Goal: Task Accomplishment & Management: Complete application form

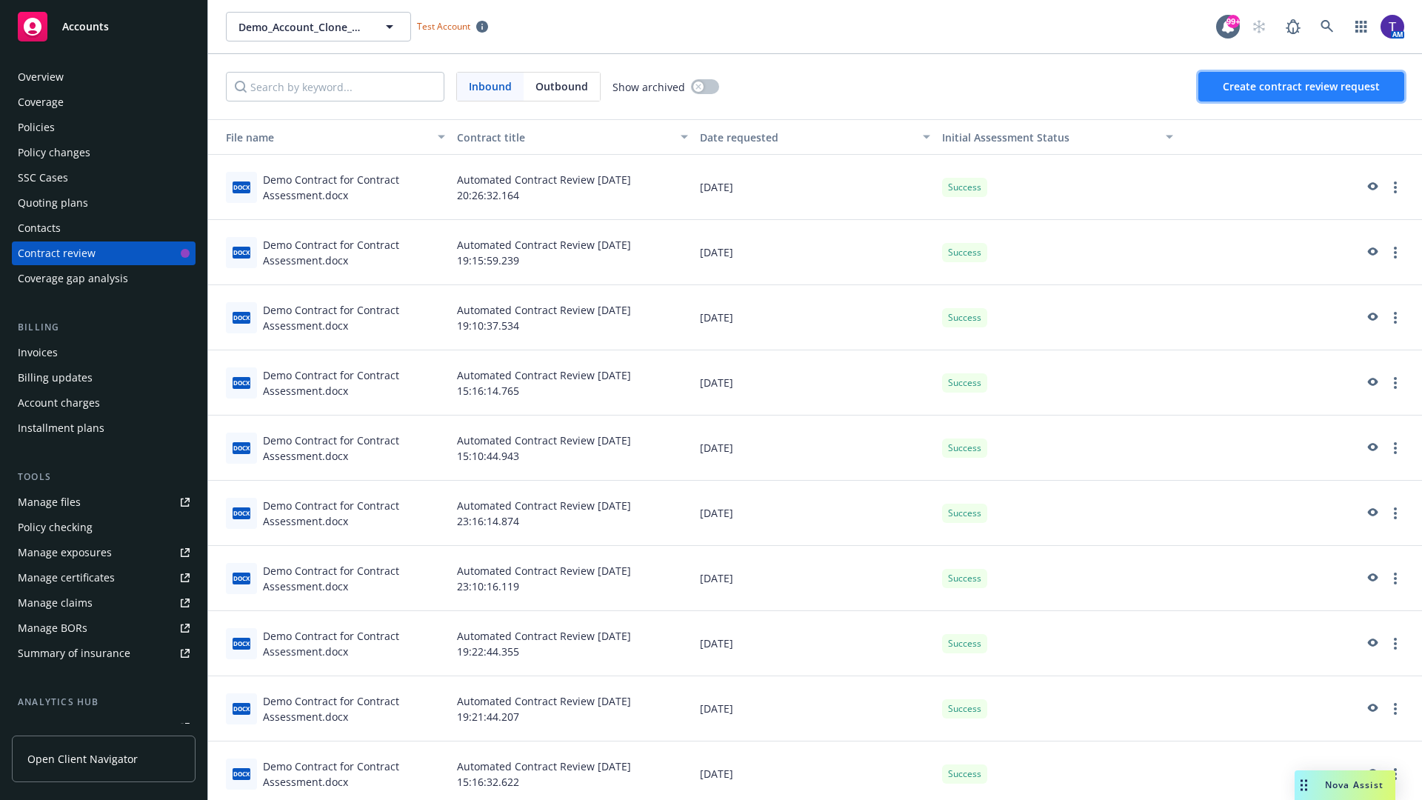
click at [1302, 87] on span "Create contract review request" at bounding box center [1301, 86] width 157 height 14
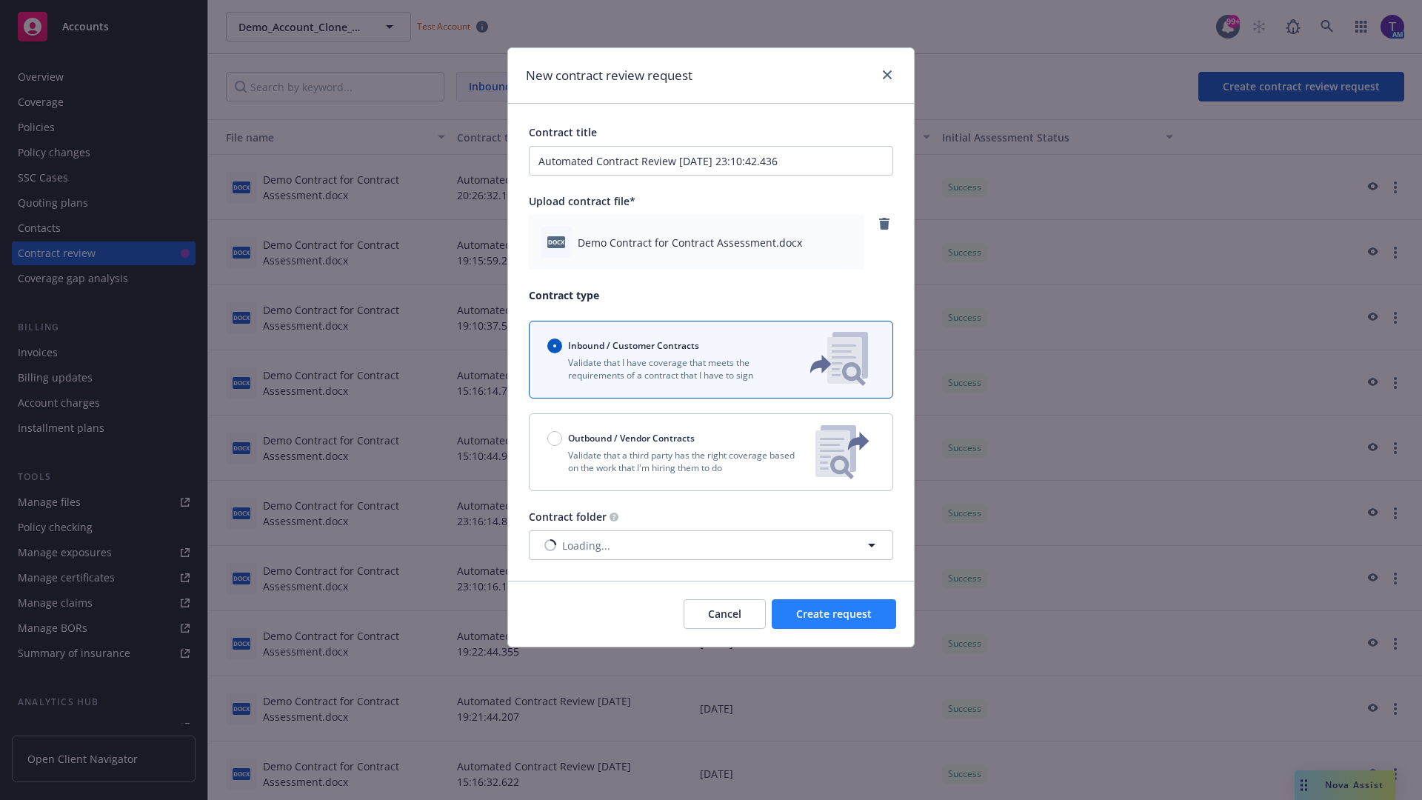
type input "Automated Contract Review 09-16-2025 23:10:42.436"
click at [834, 614] on span "Create request" at bounding box center [834, 614] width 76 height 14
